Goal: Transaction & Acquisition: Book appointment/travel/reservation

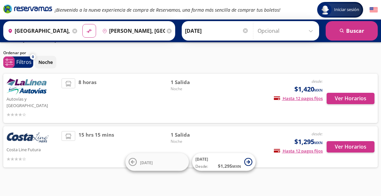
scroll to position [15, 0]
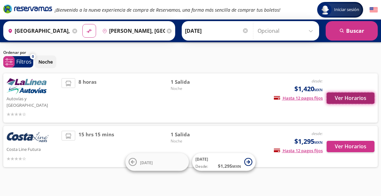
click at [342, 93] on button "Ver Horarios" at bounding box center [350, 98] width 48 height 11
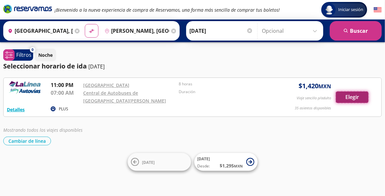
click at [350, 99] on button "Elegir" at bounding box center [352, 97] width 33 height 11
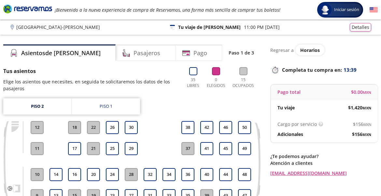
scroll to position [36, 0]
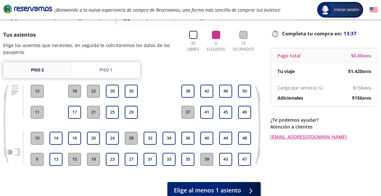
click at [41, 69] on link "Piso 2" at bounding box center [37, 70] width 68 height 16
click at [110, 158] on button "23" at bounding box center [112, 159] width 13 height 13
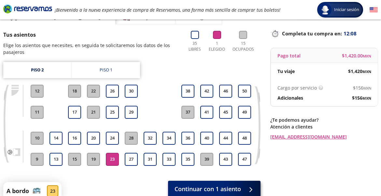
scroll to position [57, 0]
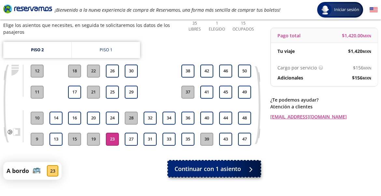
click at [206, 167] on span "Continuar con 1 asiento" at bounding box center [207, 169] width 66 height 9
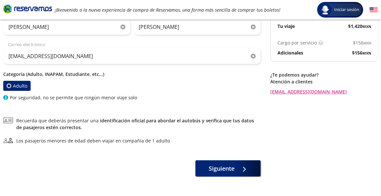
scroll to position [82, 0]
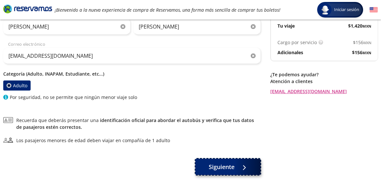
click at [219, 166] on span "Siguiente" at bounding box center [222, 167] width 26 height 9
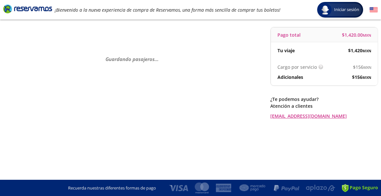
scroll to position [0, 0]
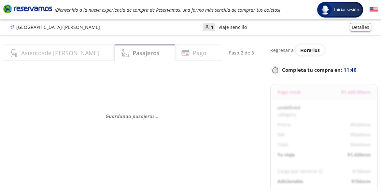
select select "MX"
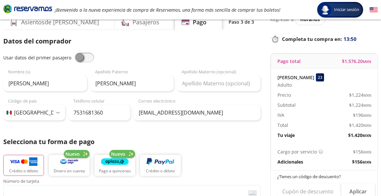
scroll to position [31, 0]
click at [82, 63] on div "Usar datos del primer pasajero [PERSON_NAME] Nombre (s) [PERSON_NAME] Apellido …" at bounding box center [131, 87] width 257 height 68
click at [82, 60] on span at bounding box center [84, 58] width 20 height 10
click at [74, 53] on input "checkbox" at bounding box center [74, 53] width 0 height 0
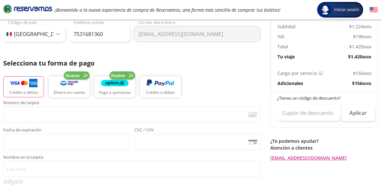
scroll to position [110, 0]
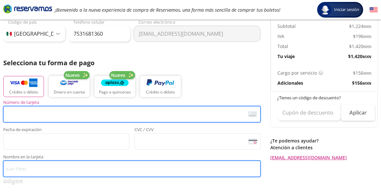
type input "[PERSON_NAME]"
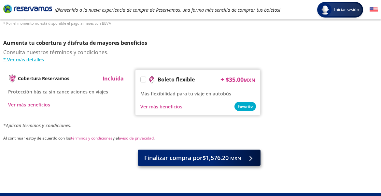
scroll to position [330, 0]
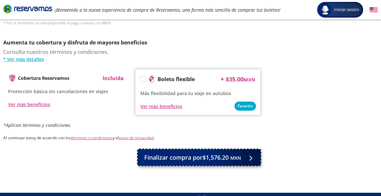
click at [170, 156] on span "Finalizar compra por $1,576.20 MXN" at bounding box center [192, 158] width 97 height 9
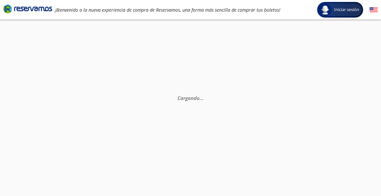
scroll to position [0, 0]
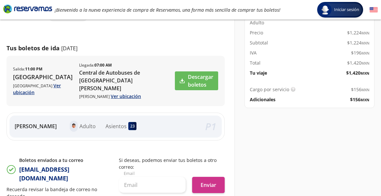
scroll to position [90, 0]
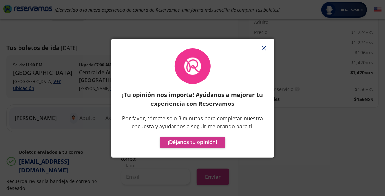
click at [260, 133] on div "¡Tu opinión nos importa! Ayúdanos a mejorar tu experiencia con Reservamos Por f…" at bounding box center [192, 98] width 143 height 100
click at [267, 47] on button "button" at bounding box center [265, 49] width 10 height 10
